Goal: Information Seeking & Learning: Find specific page/section

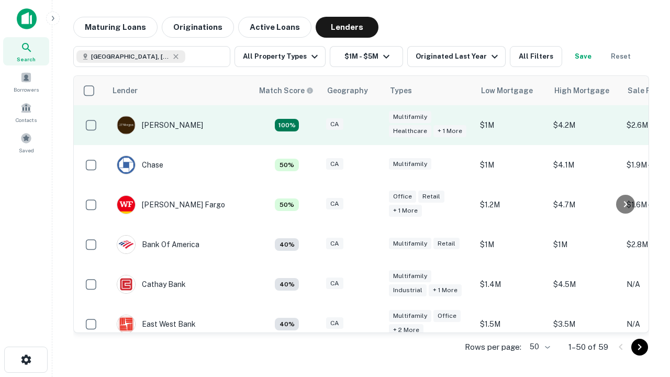
click at [372, 125] on div "CA" at bounding box center [352, 125] width 52 height 14
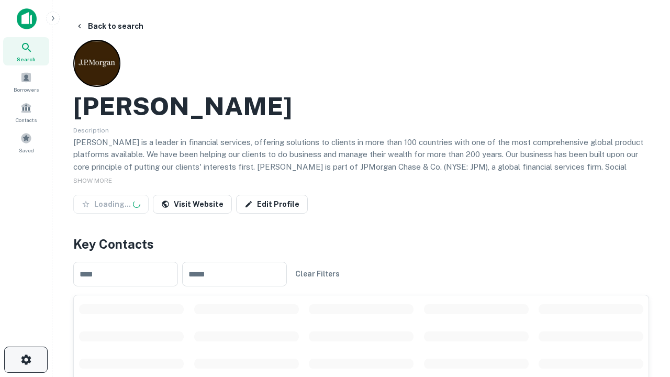
click at [26, 360] on icon "button" at bounding box center [26, 359] width 13 height 13
